Goal: Task Accomplishment & Management: Use online tool/utility

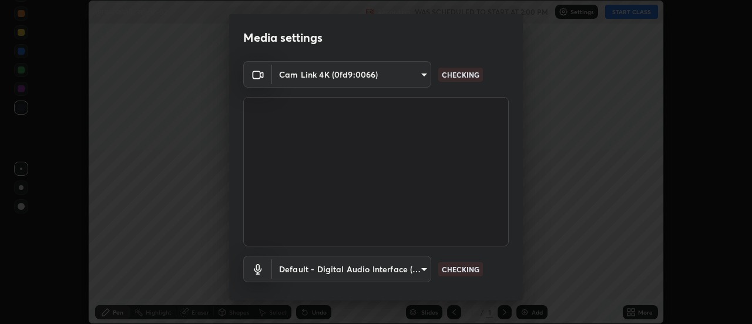
scroll to position [62, 0]
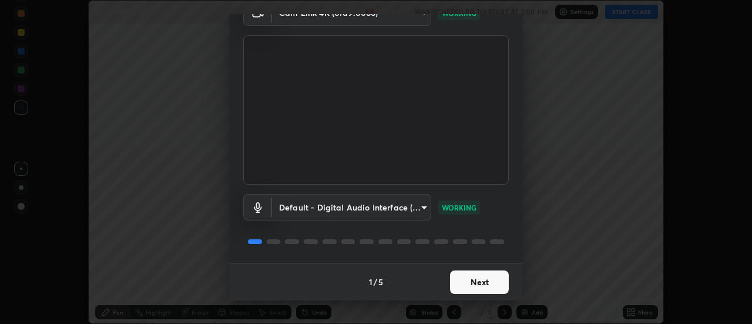
click at [473, 286] on button "Next" at bounding box center [479, 281] width 59 height 23
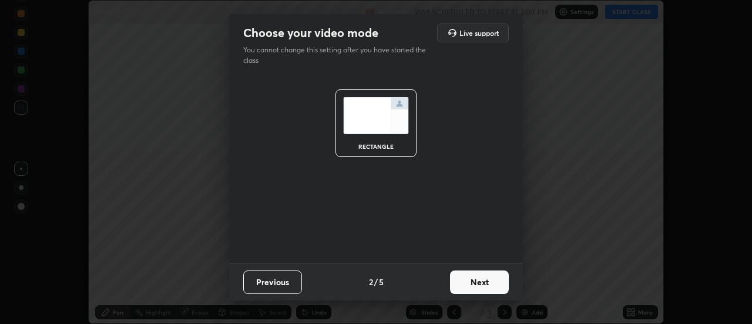
scroll to position [0, 0]
click at [475, 281] on button "Next" at bounding box center [479, 281] width 59 height 23
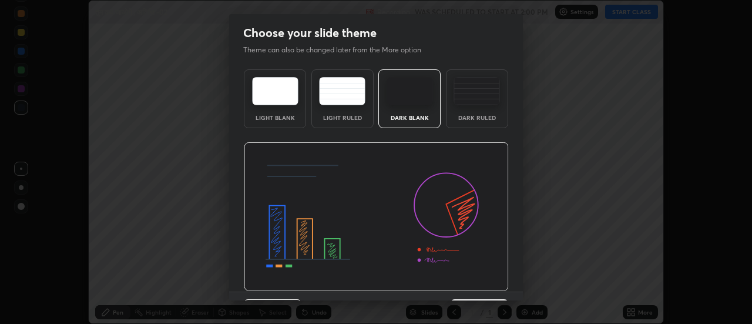
scroll to position [29, 0]
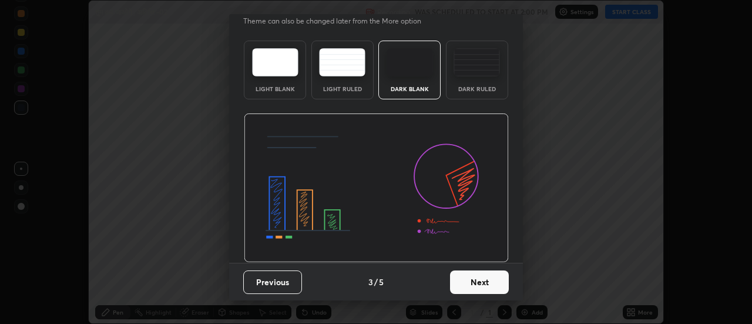
click at [469, 277] on button "Next" at bounding box center [479, 281] width 59 height 23
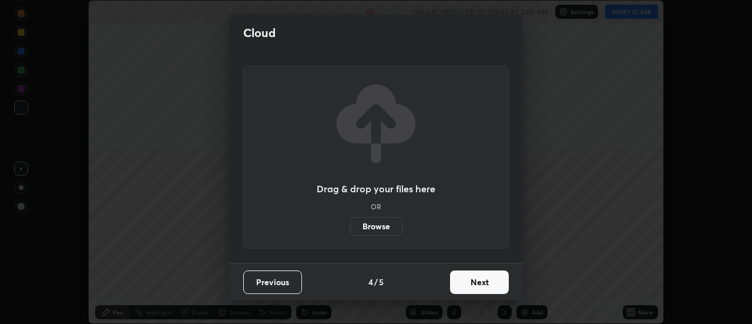
scroll to position [0, 0]
click at [381, 225] on label "Browse" at bounding box center [376, 226] width 52 height 19
click at [350, 225] on input "Browse" at bounding box center [350, 226] width 0 height 19
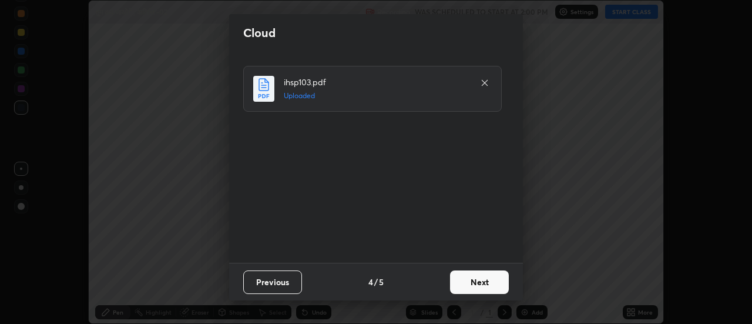
click at [480, 280] on button "Next" at bounding box center [479, 281] width 59 height 23
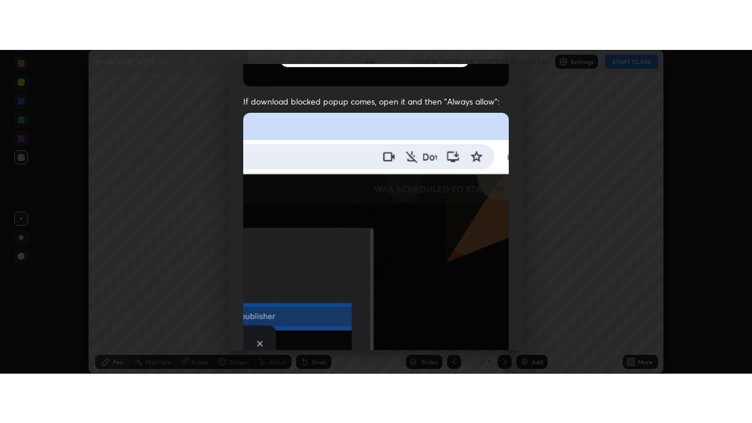
scroll to position [301, 0]
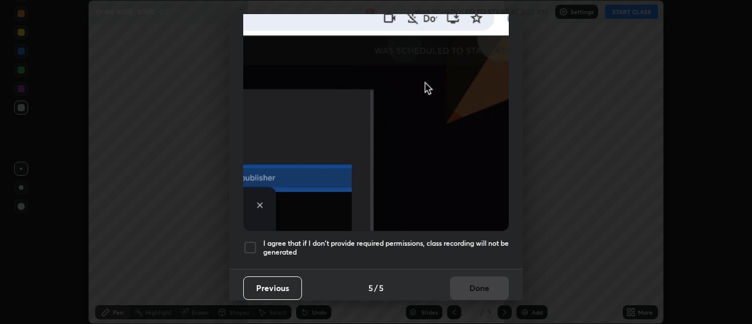
click at [251, 240] on div at bounding box center [250, 247] width 14 height 14
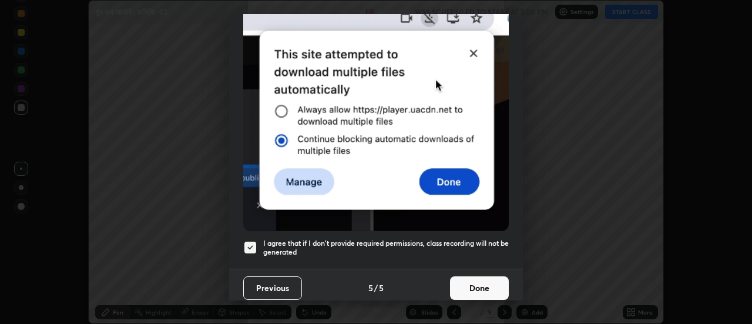
click at [475, 277] on button "Done" at bounding box center [479, 287] width 59 height 23
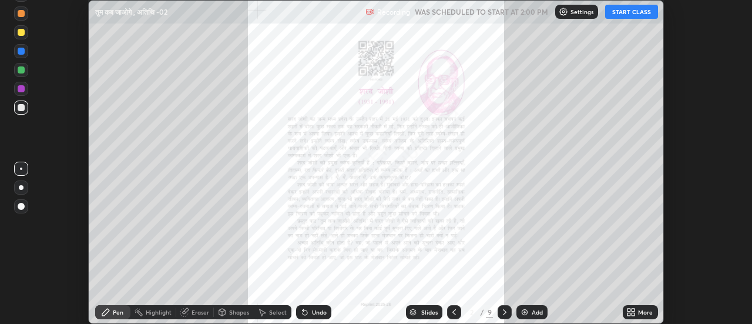
click at [630, 12] on button "START CLASS" at bounding box center [631, 12] width 53 height 14
click at [505, 311] on icon at bounding box center [504, 311] width 9 height 9
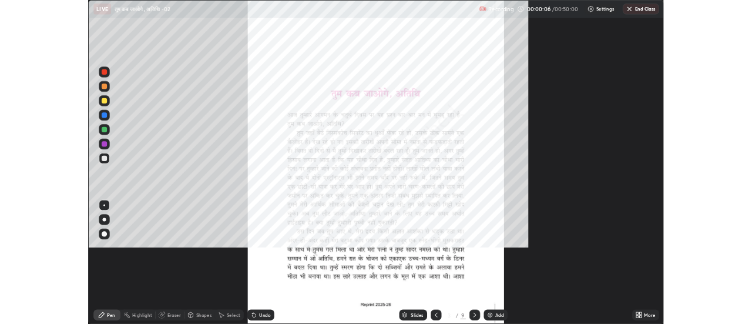
scroll to position [423, 752]
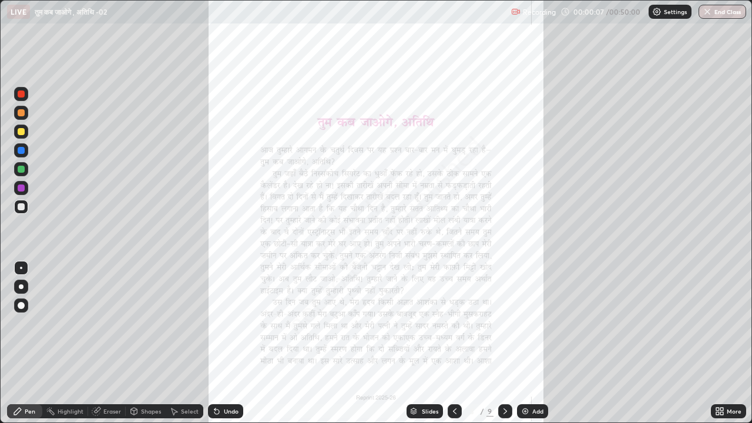
click at [504, 323] on icon at bounding box center [504, 410] width 9 height 9
click at [504, 323] on icon at bounding box center [505, 411] width 4 height 6
click at [718, 323] on icon at bounding box center [717, 413] width 3 height 3
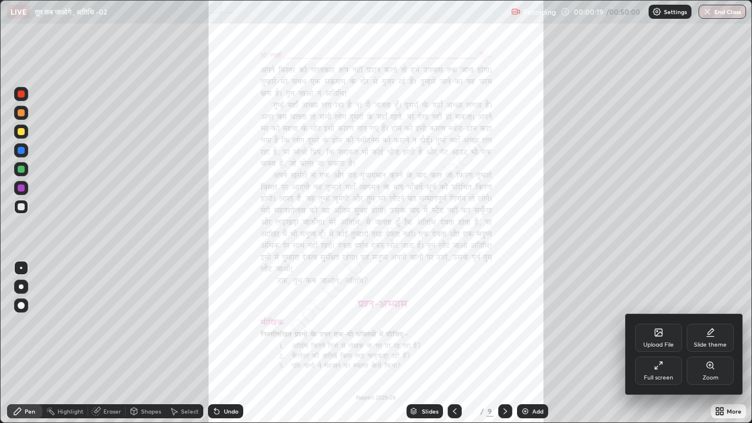
click at [658, 323] on icon at bounding box center [658, 365] width 9 height 9
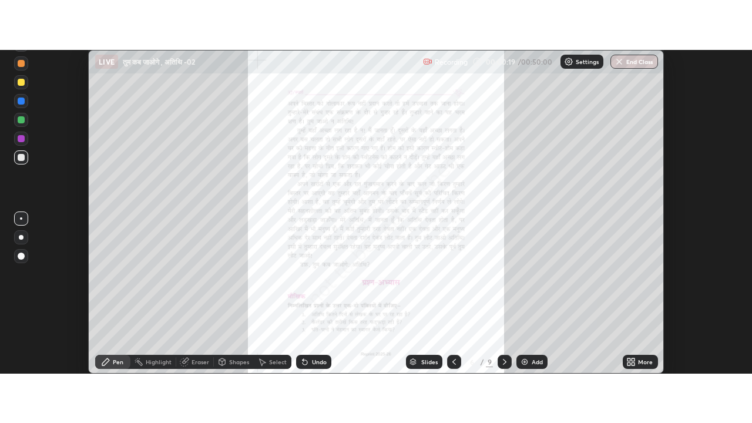
scroll to position [58409, 57981]
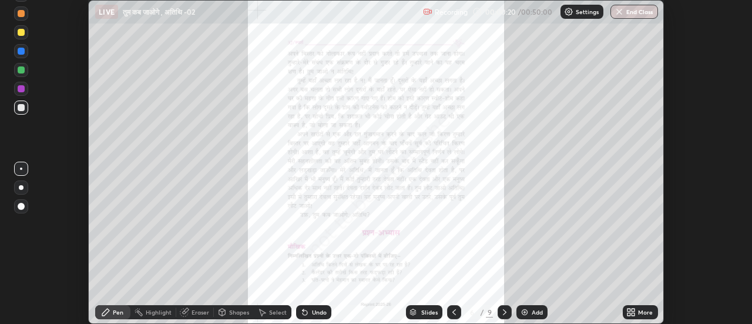
click at [633, 314] on icon at bounding box center [633, 313] width 3 height 3
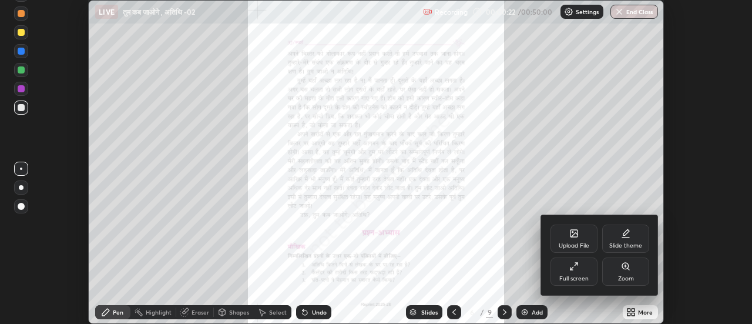
click at [627, 267] on icon at bounding box center [625, 266] width 6 height 6
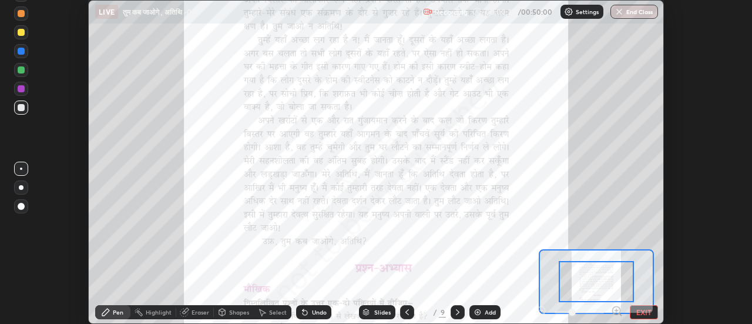
click at [617, 310] on icon at bounding box center [617, 311] width 12 height 12
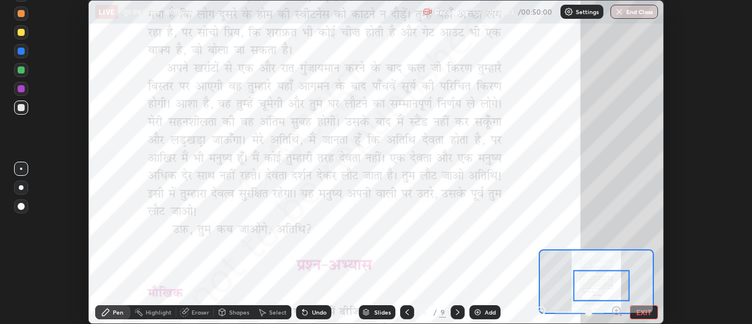
click at [639, 312] on button "EXIT" at bounding box center [644, 312] width 28 height 14
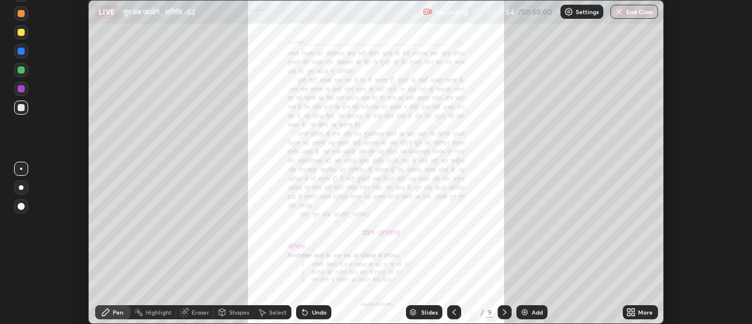
click at [628, 310] on icon at bounding box center [628, 309] width 3 height 3
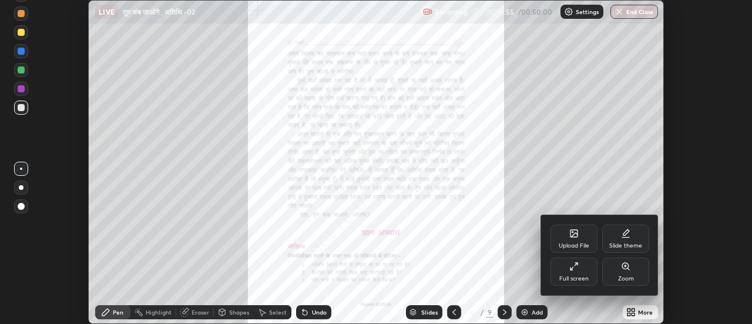
click at [571, 234] on icon at bounding box center [573, 233] width 7 height 7
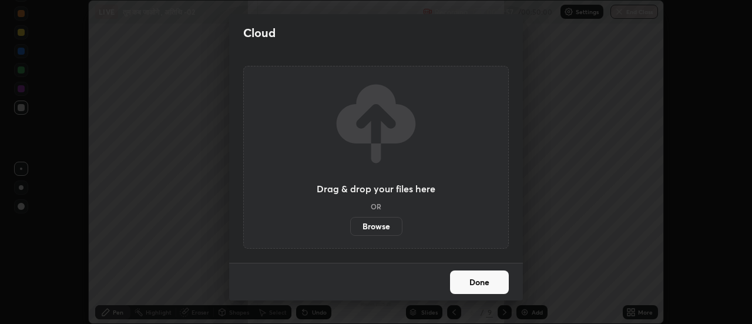
click at [379, 230] on label "Browse" at bounding box center [376, 226] width 52 height 19
click at [350, 230] on input "Browse" at bounding box center [350, 226] width 0 height 19
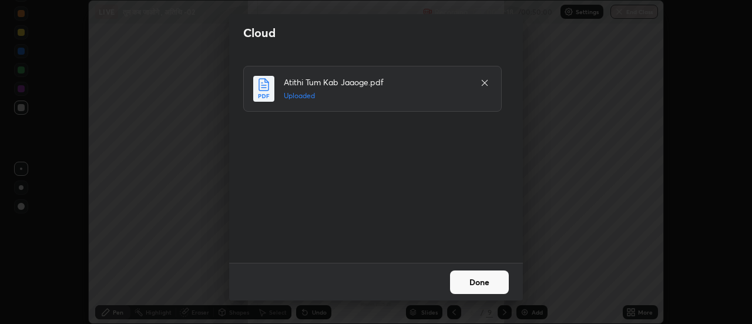
click at [481, 283] on button "Done" at bounding box center [479, 281] width 59 height 23
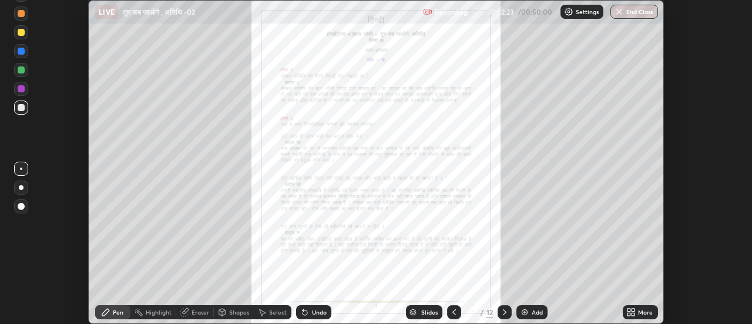
click at [630, 313] on icon at bounding box center [628, 313] width 3 height 3
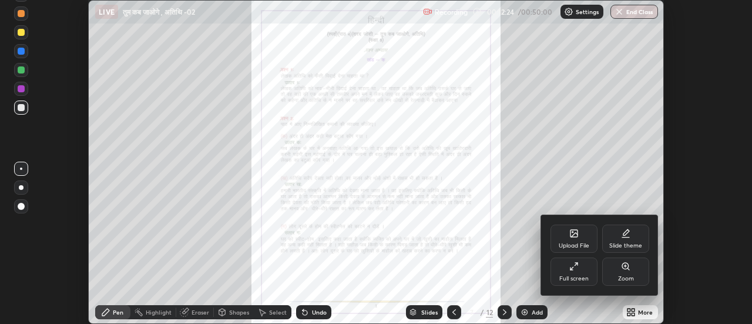
click at [574, 266] on icon at bounding box center [573, 265] width 9 height 9
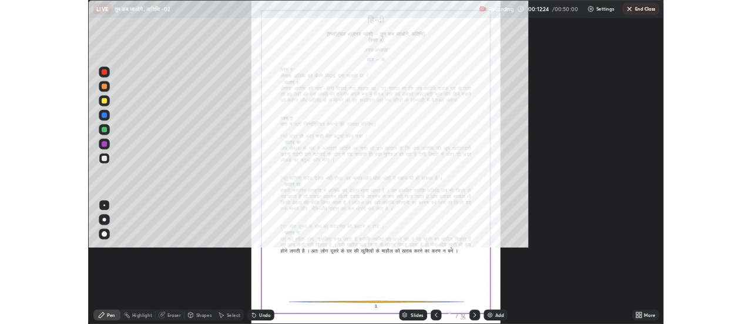
scroll to position [423, 752]
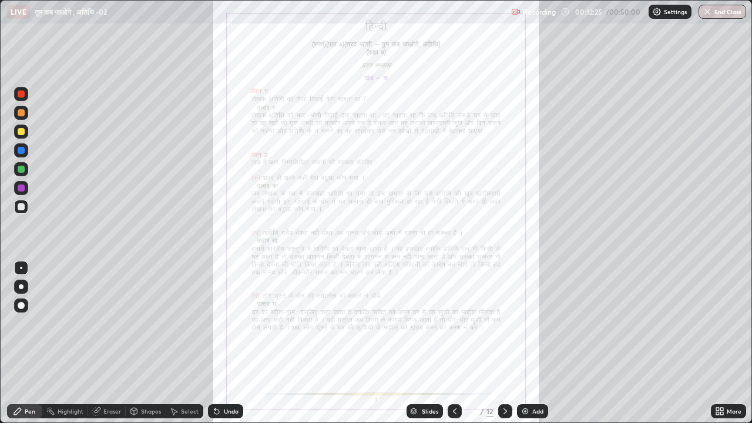
click at [721, 323] on icon at bounding box center [719, 410] width 9 height 9
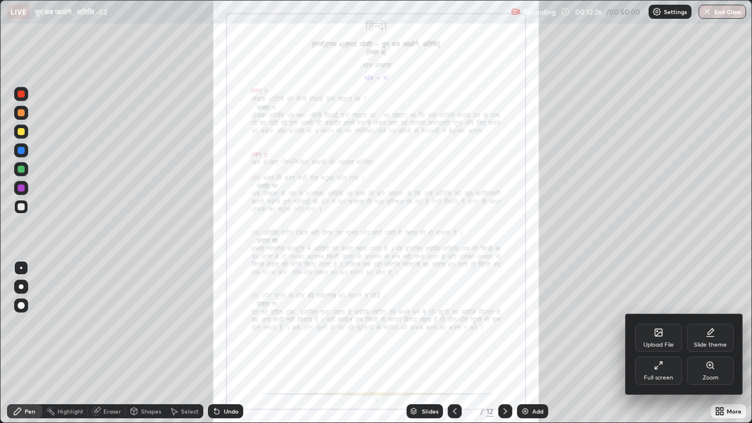
click at [709, 323] on icon at bounding box center [710, 365] width 6 height 6
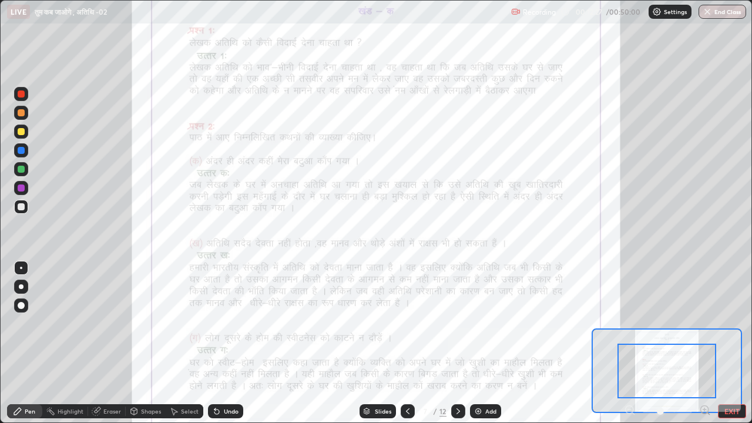
click at [704, 323] on icon at bounding box center [704, 409] width 3 height 0
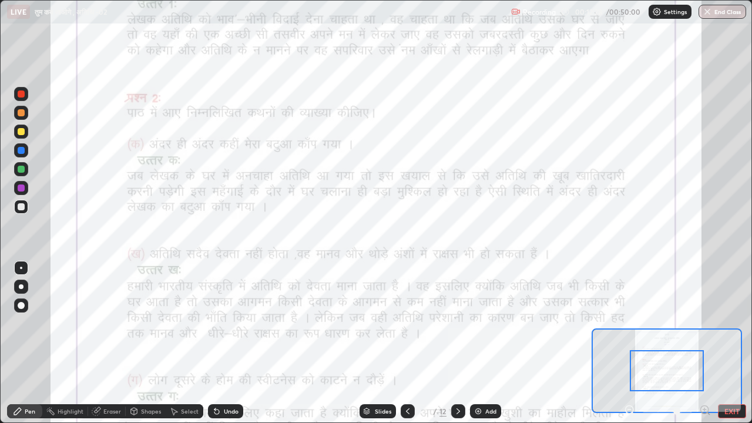
click at [704, 323] on icon at bounding box center [704, 409] width 3 height 0
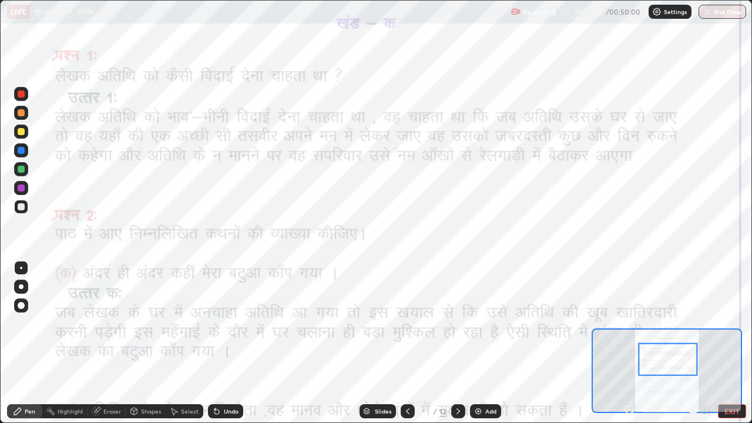
click at [21, 115] on div at bounding box center [21, 112] width 7 height 7
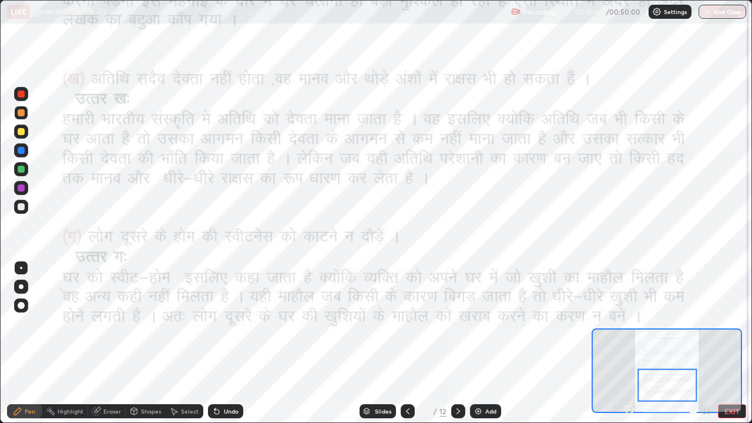
click at [457, 323] on icon at bounding box center [457, 410] width 9 height 9
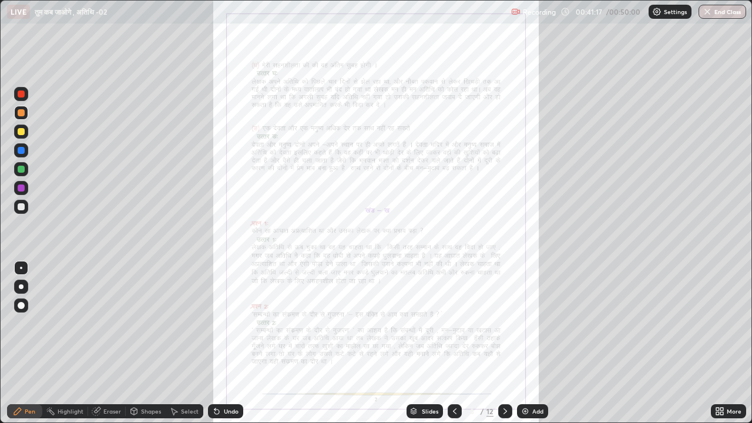
click at [721, 323] on icon at bounding box center [721, 409] width 3 height 3
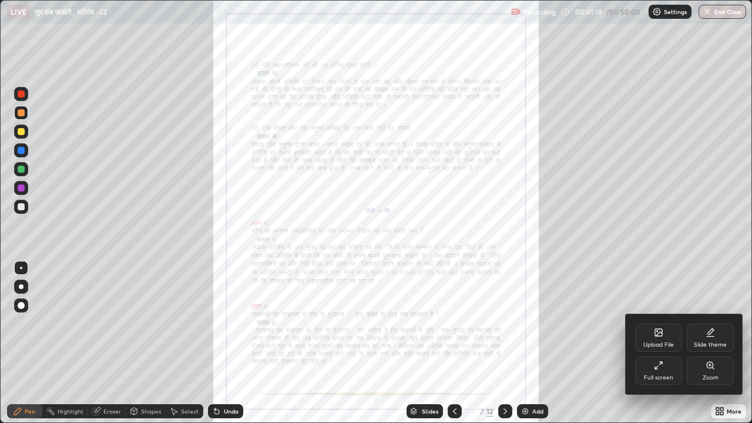
click at [660, 323] on icon at bounding box center [658, 365] width 9 height 9
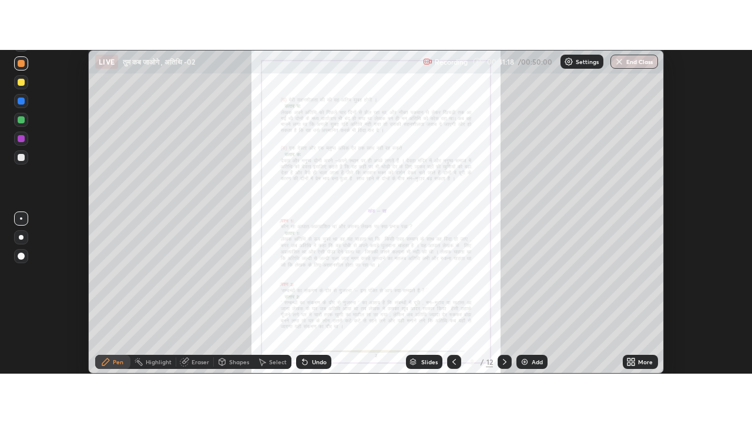
scroll to position [58409, 57981]
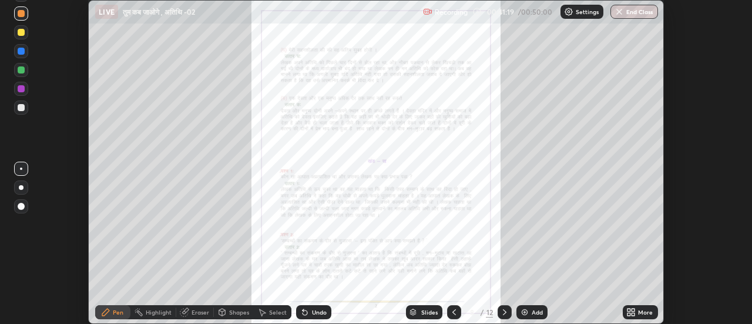
click at [644, 312] on div "More" at bounding box center [645, 312] width 15 height 6
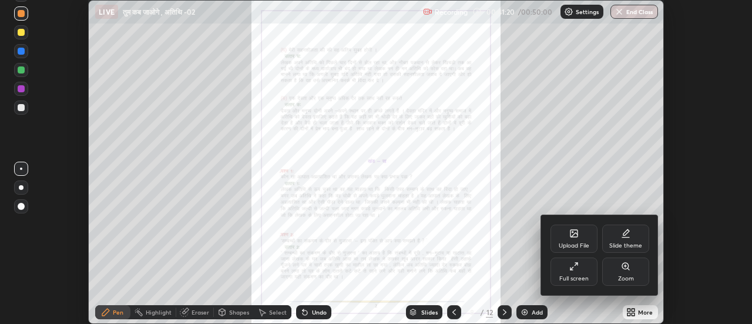
click at [626, 267] on icon at bounding box center [625, 266] width 6 height 6
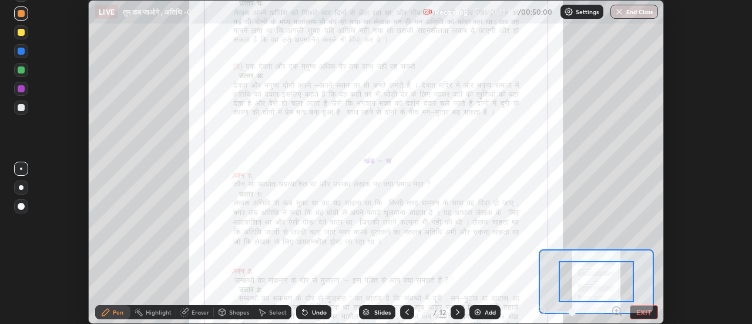
click at [616, 309] on icon at bounding box center [616, 310] width 0 height 3
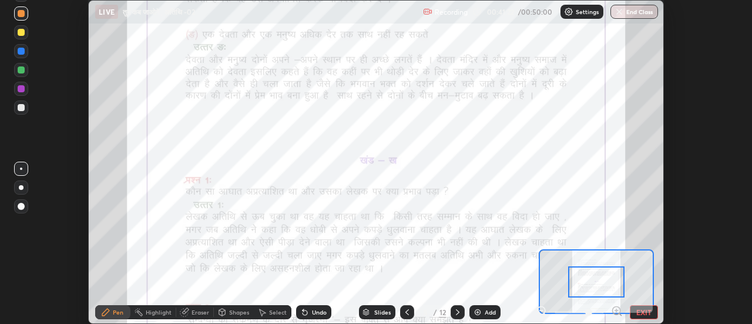
click at [616, 311] on icon at bounding box center [616, 310] width 0 height 3
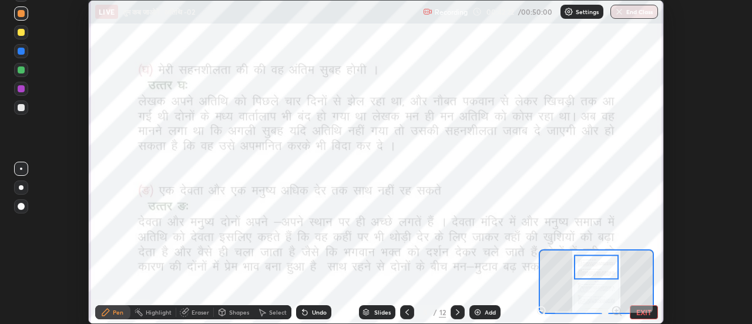
click at [617, 309] on div at bounding box center [579, 312] width 87 height 14
click at [617, 307] on div at bounding box center [579, 312] width 87 height 14
click at [617, 309] on div at bounding box center [579, 312] width 87 height 14
click at [617, 307] on div at bounding box center [579, 312] width 87 height 14
click at [617, 306] on div at bounding box center [579, 312] width 87 height 14
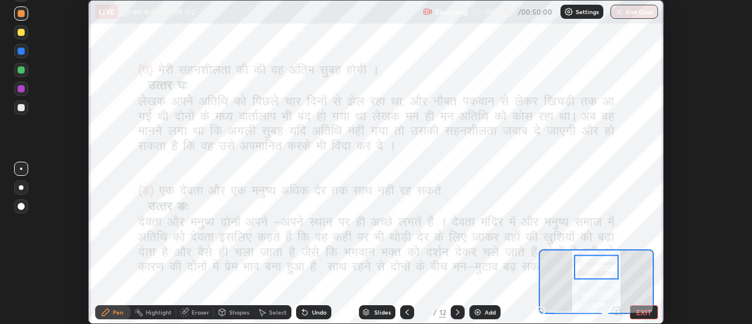
click at [646, 313] on button "EXIT" at bounding box center [644, 312] width 28 height 14
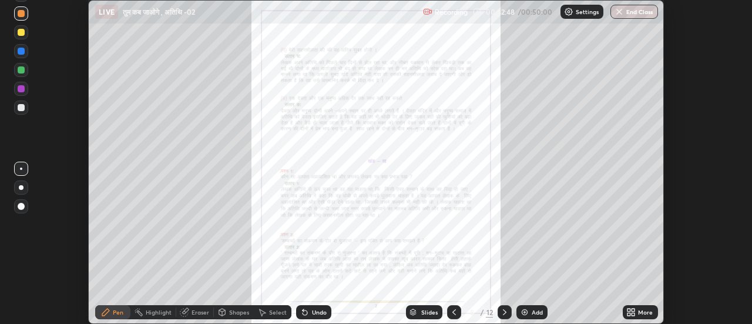
click at [629, 310] on icon at bounding box center [628, 309] width 3 height 3
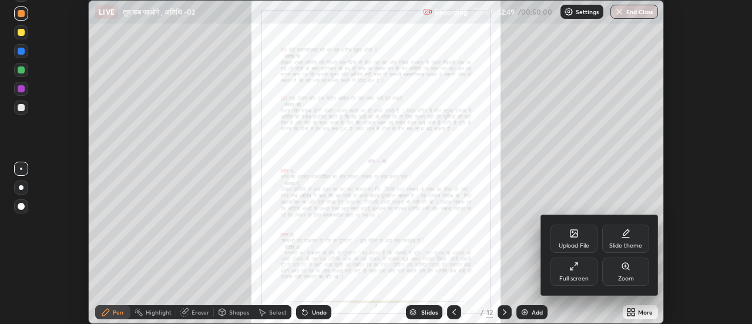
click at [625, 269] on icon at bounding box center [625, 265] width 9 height 9
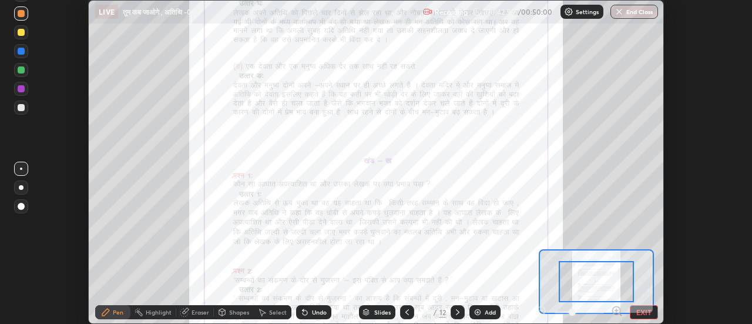
click at [617, 309] on icon at bounding box center [617, 311] width 12 height 12
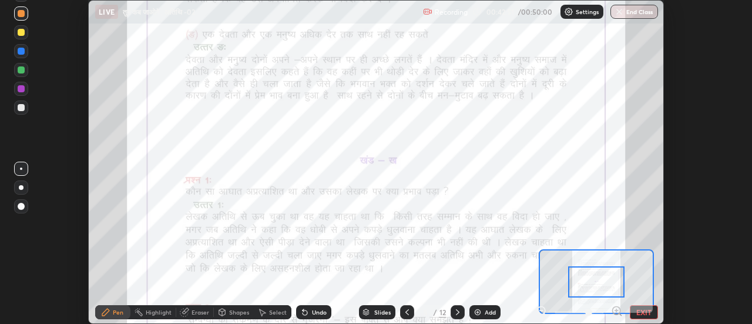
click at [616, 311] on icon at bounding box center [616, 310] width 0 height 3
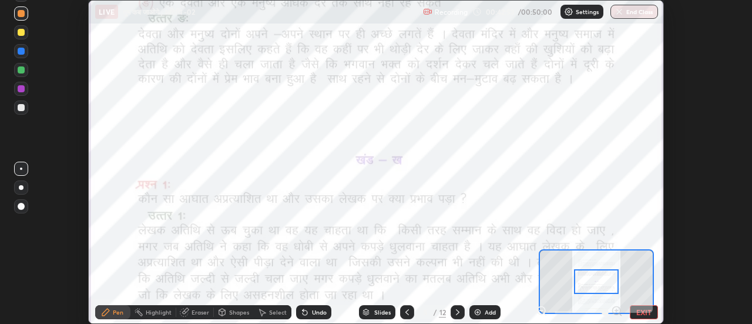
click at [617, 308] on div at bounding box center [579, 312] width 87 height 14
click at [617, 309] on div at bounding box center [579, 312] width 87 height 14
click at [643, 310] on button "EXIT" at bounding box center [644, 312] width 28 height 14
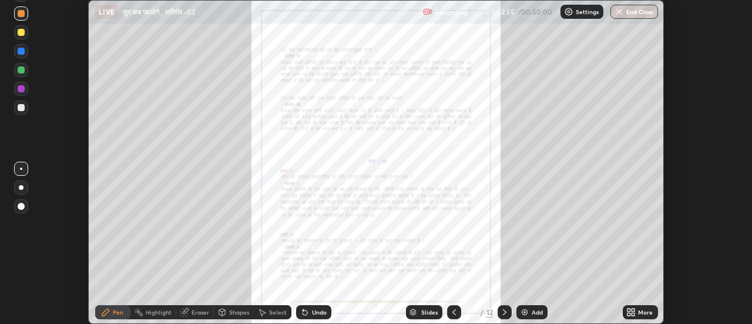
click at [630, 312] on icon at bounding box center [628, 313] width 3 height 3
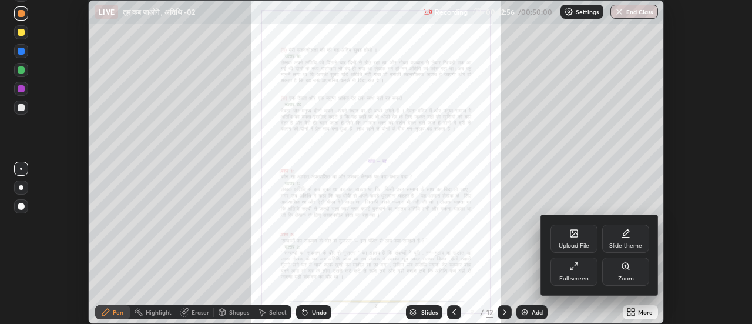
click at [577, 267] on icon at bounding box center [573, 265] width 9 height 9
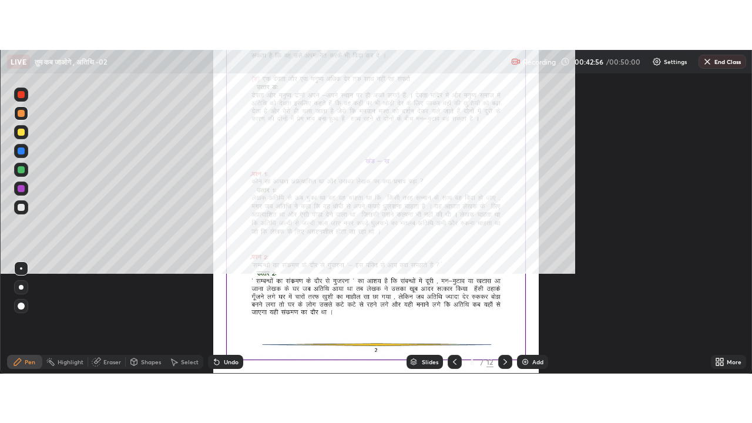
scroll to position [423, 752]
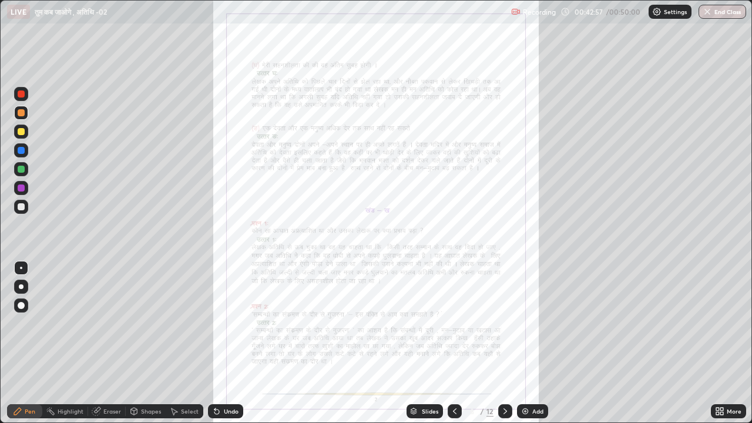
click at [718, 323] on icon at bounding box center [717, 409] width 3 height 3
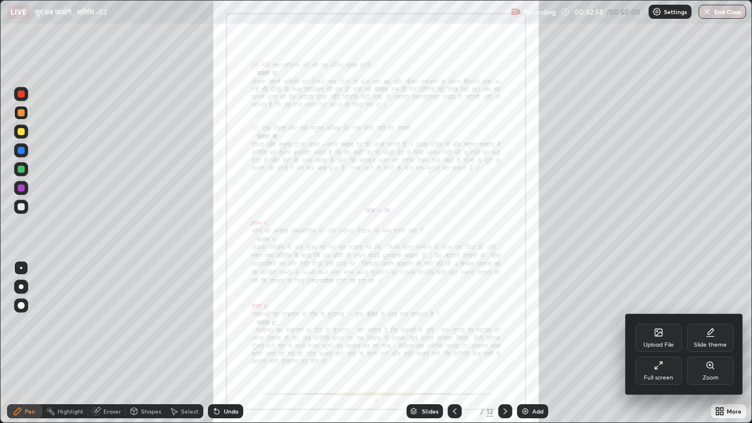
click at [709, 323] on icon at bounding box center [710, 365] width 6 height 6
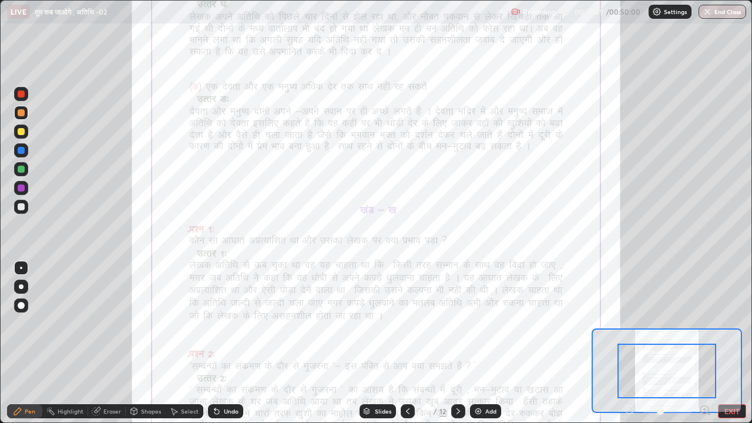
click at [704, 323] on icon at bounding box center [705, 410] width 12 height 12
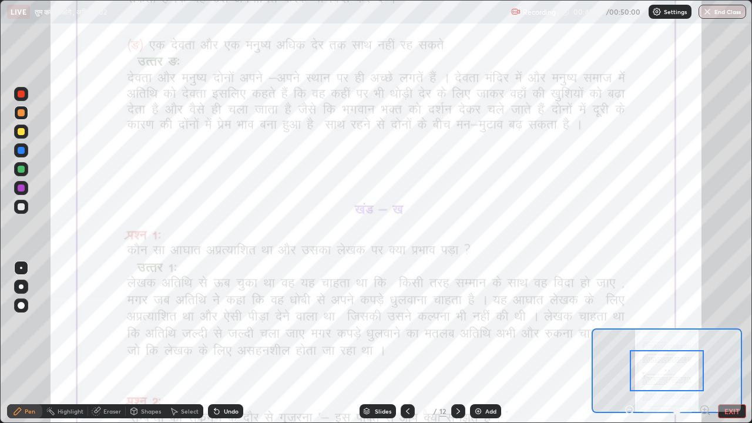
click at [704, 323] on icon at bounding box center [704, 409] width 3 height 0
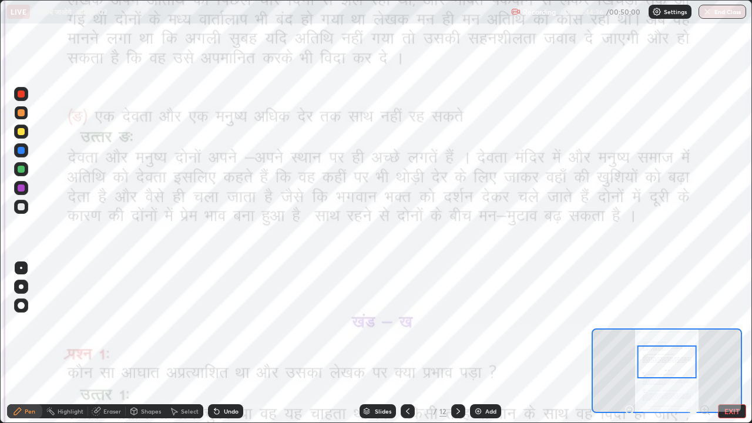
click at [707, 11] on img "button" at bounding box center [706, 11] width 9 height 9
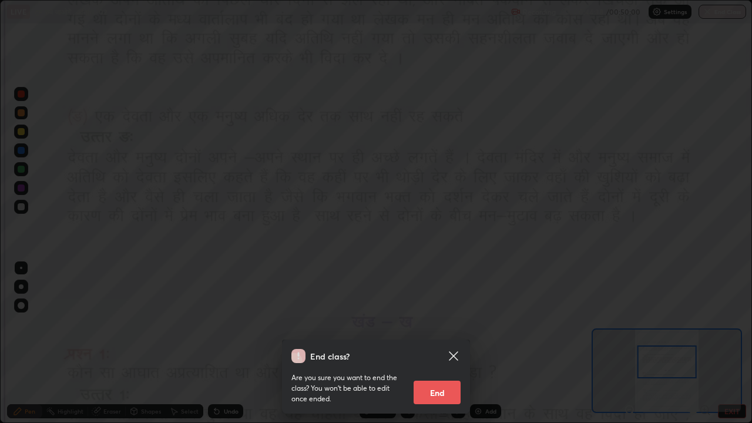
click at [441, 323] on button "End" at bounding box center [436, 392] width 47 height 23
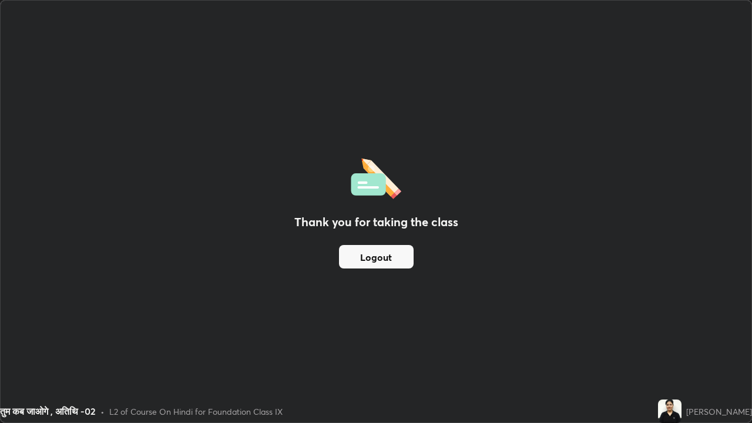
click at [385, 259] on button "Logout" at bounding box center [376, 256] width 75 height 23
